Goal: Find specific page/section: Find specific page/section

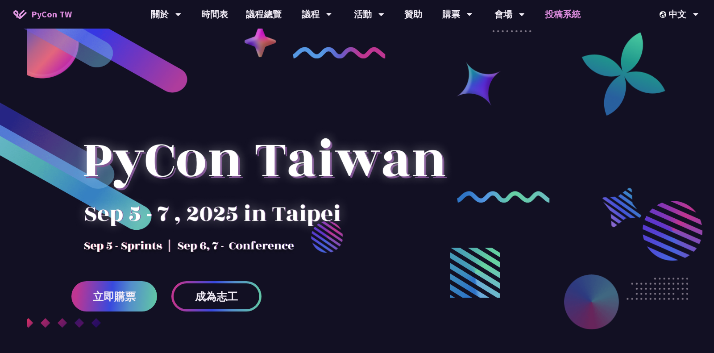
click at [561, 15] on link "投稿系統" at bounding box center [563, 14] width 54 height 29
